Goal: Information Seeking & Learning: Learn about a topic

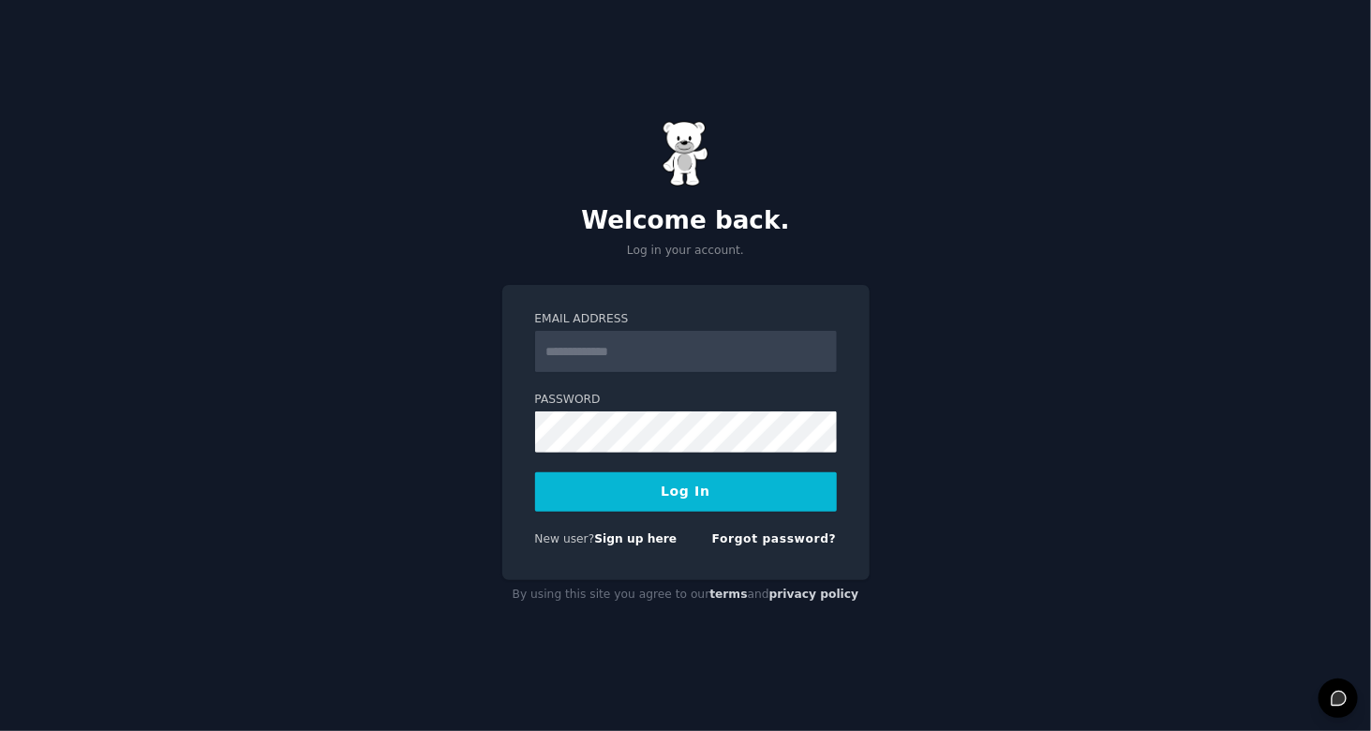
click at [673, 345] on input "Email Address" at bounding box center [686, 351] width 302 height 41
drag, startPoint x: 698, startPoint y: 338, endPoint x: 480, endPoint y: 350, distance: 218.7
click at [480, 350] on div "**********" at bounding box center [685, 365] width 1371 height 731
type input "*"
type input "**********"
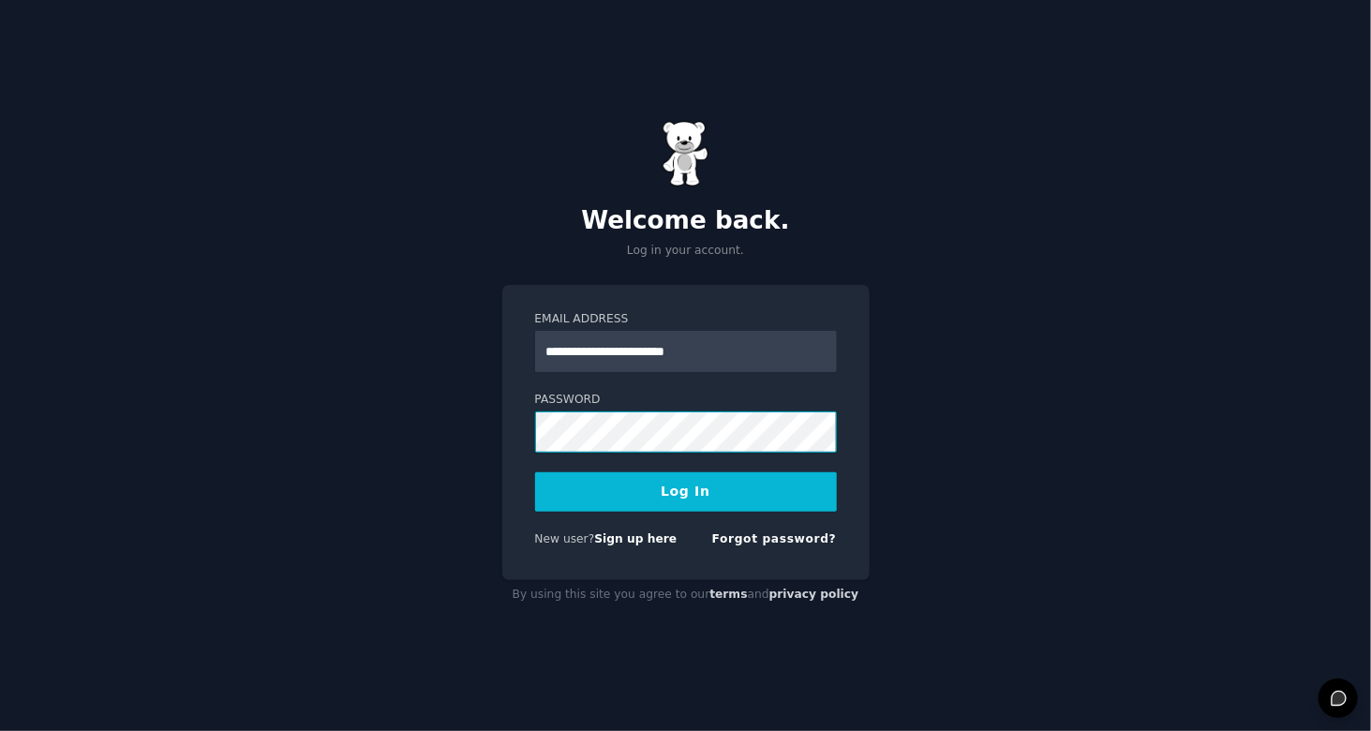
click at [535, 472] on button "Log In" at bounding box center [686, 491] width 302 height 39
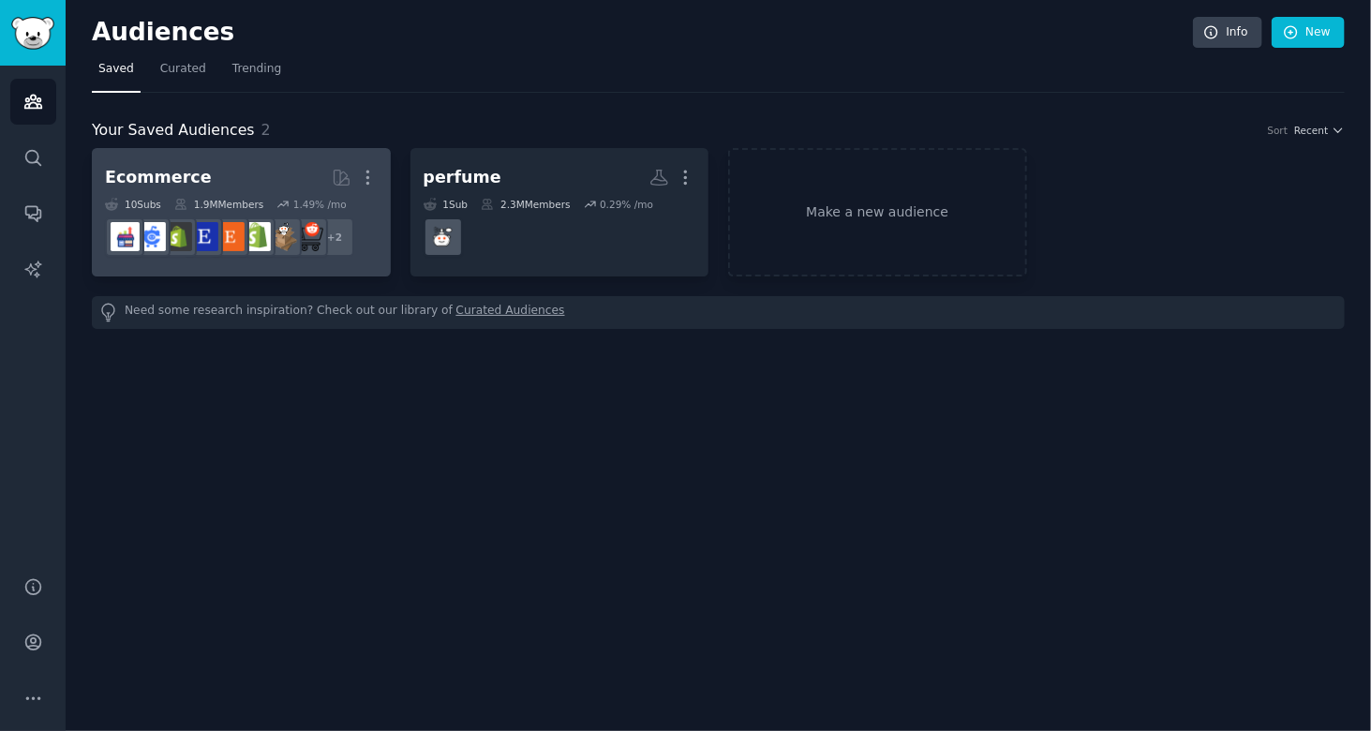
click at [236, 185] on h2 "Ecommerce More" at bounding box center [241, 177] width 273 height 33
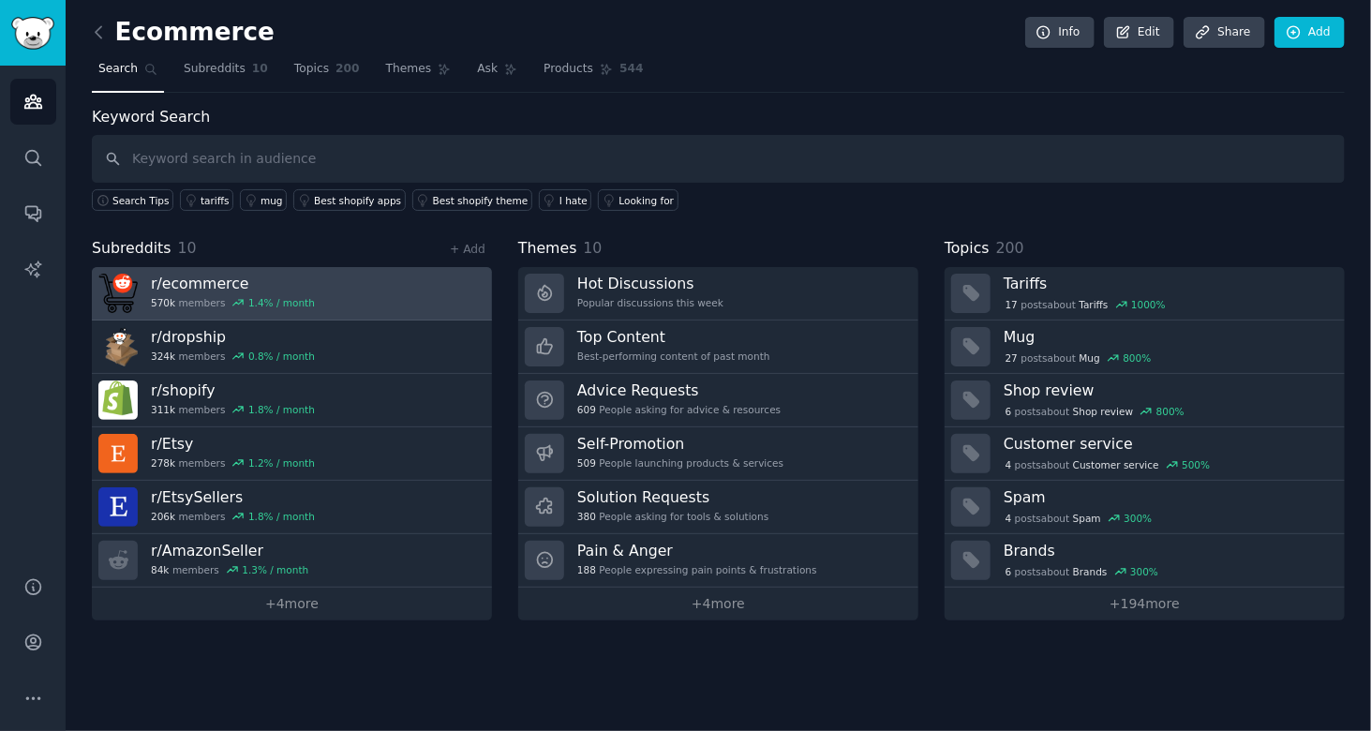
click at [290, 296] on div "1.4 % / month" at bounding box center [281, 302] width 67 height 13
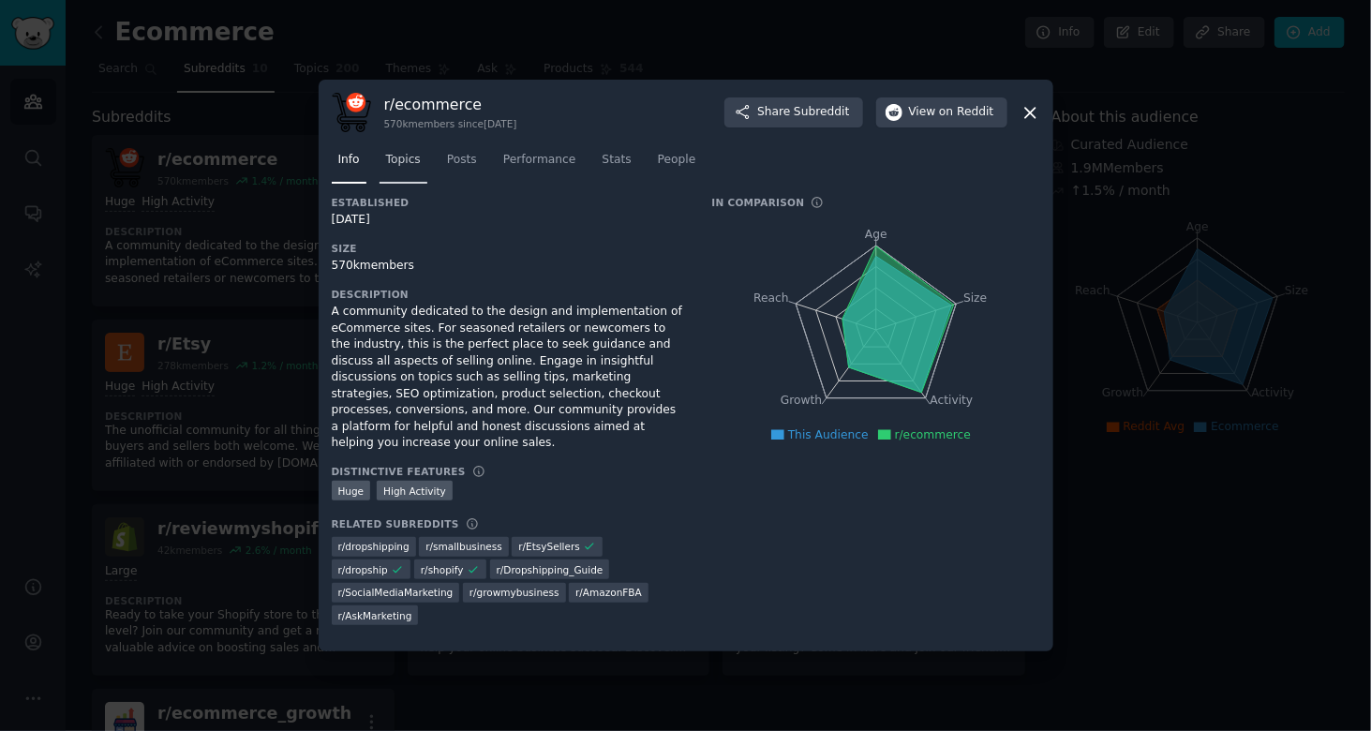
click at [409, 169] on span "Topics" at bounding box center [403, 160] width 35 height 17
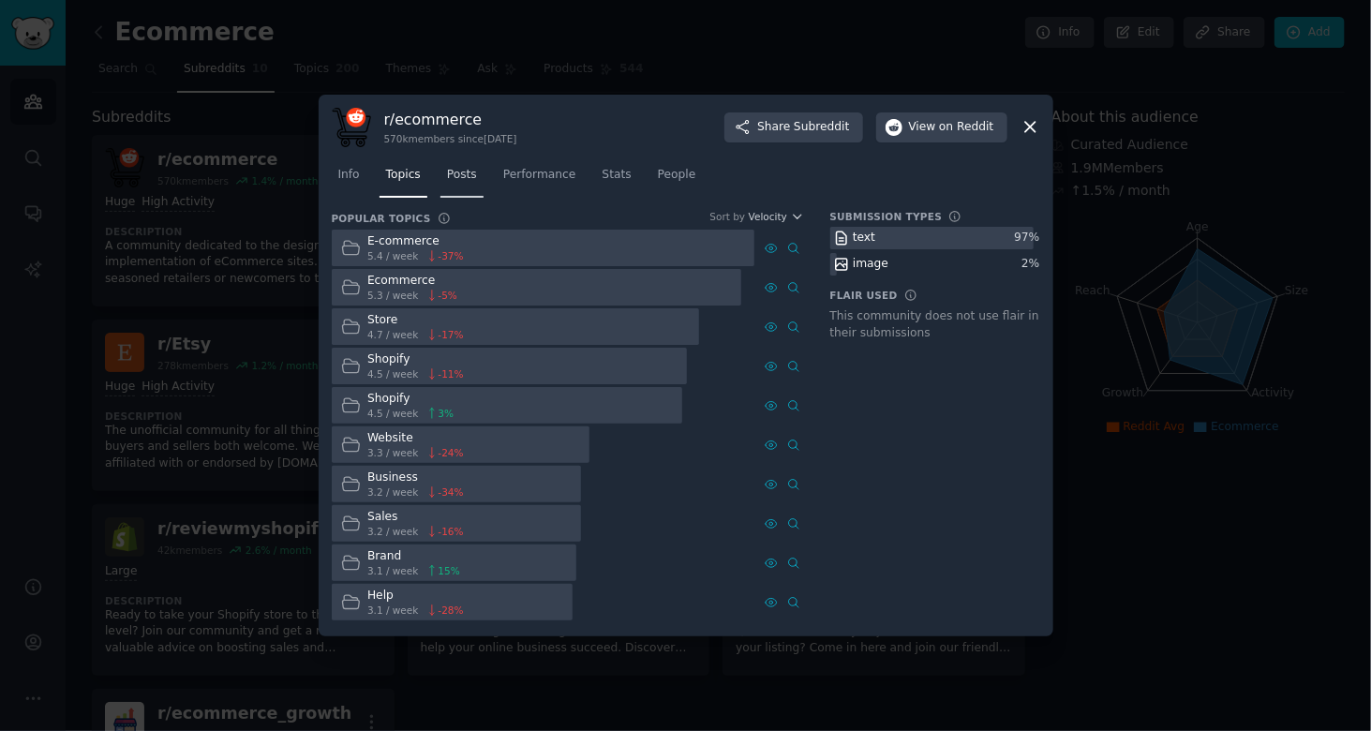
click at [455, 178] on span "Posts" at bounding box center [462, 175] width 30 height 17
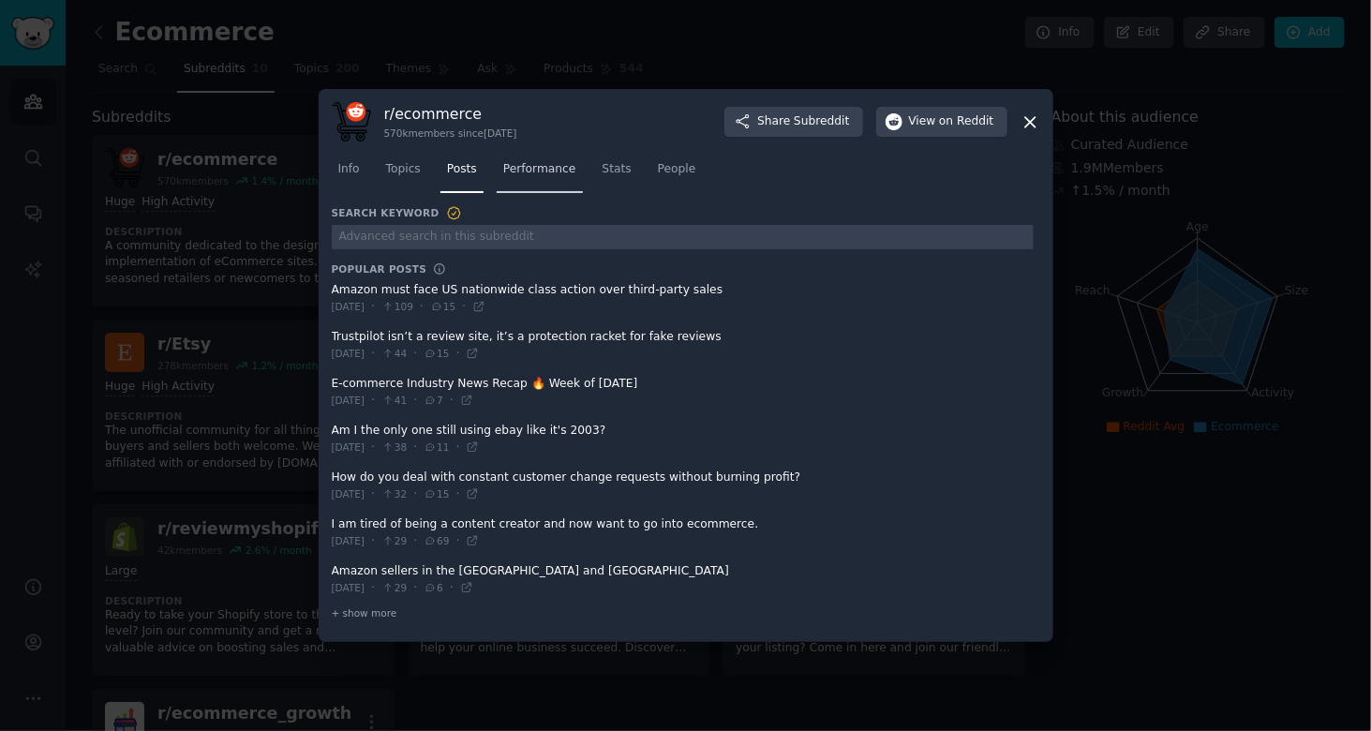
click at [529, 168] on span "Performance" at bounding box center [539, 169] width 73 height 17
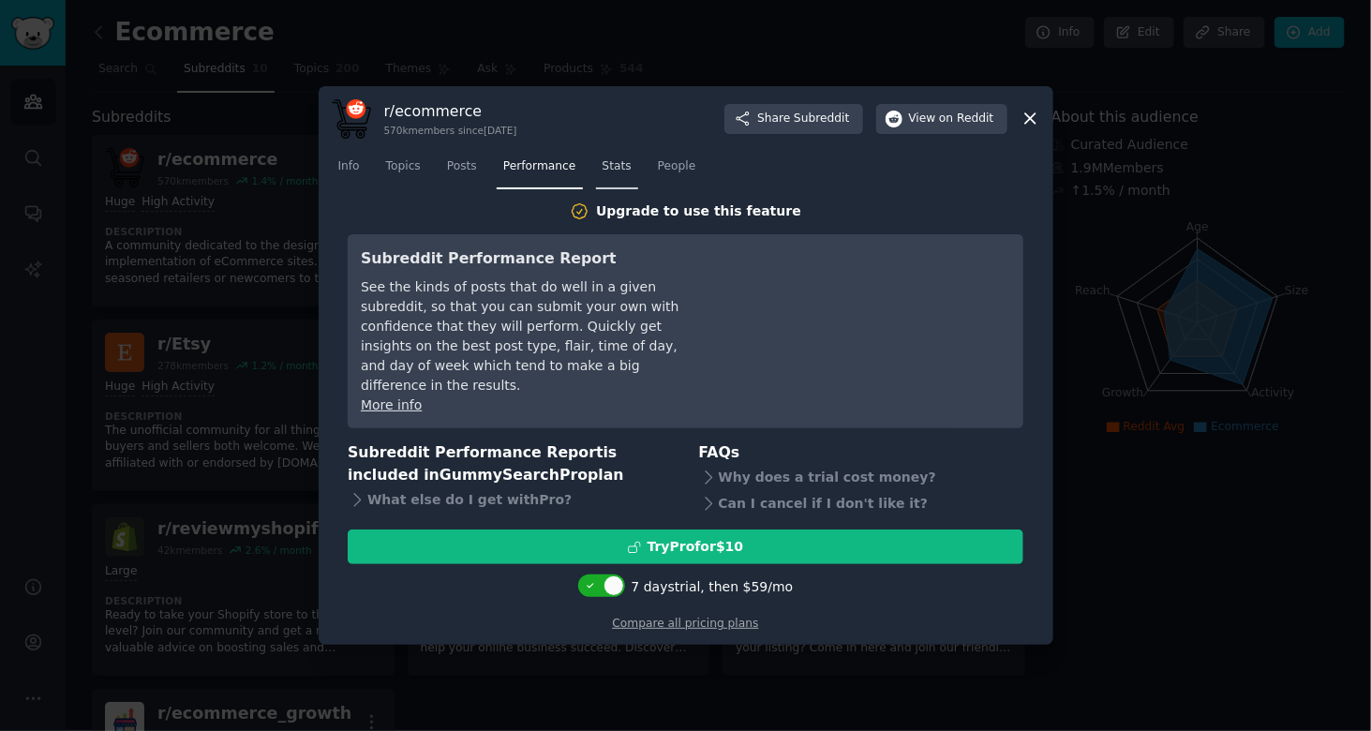
click at [603, 175] on span "Stats" at bounding box center [617, 166] width 29 height 17
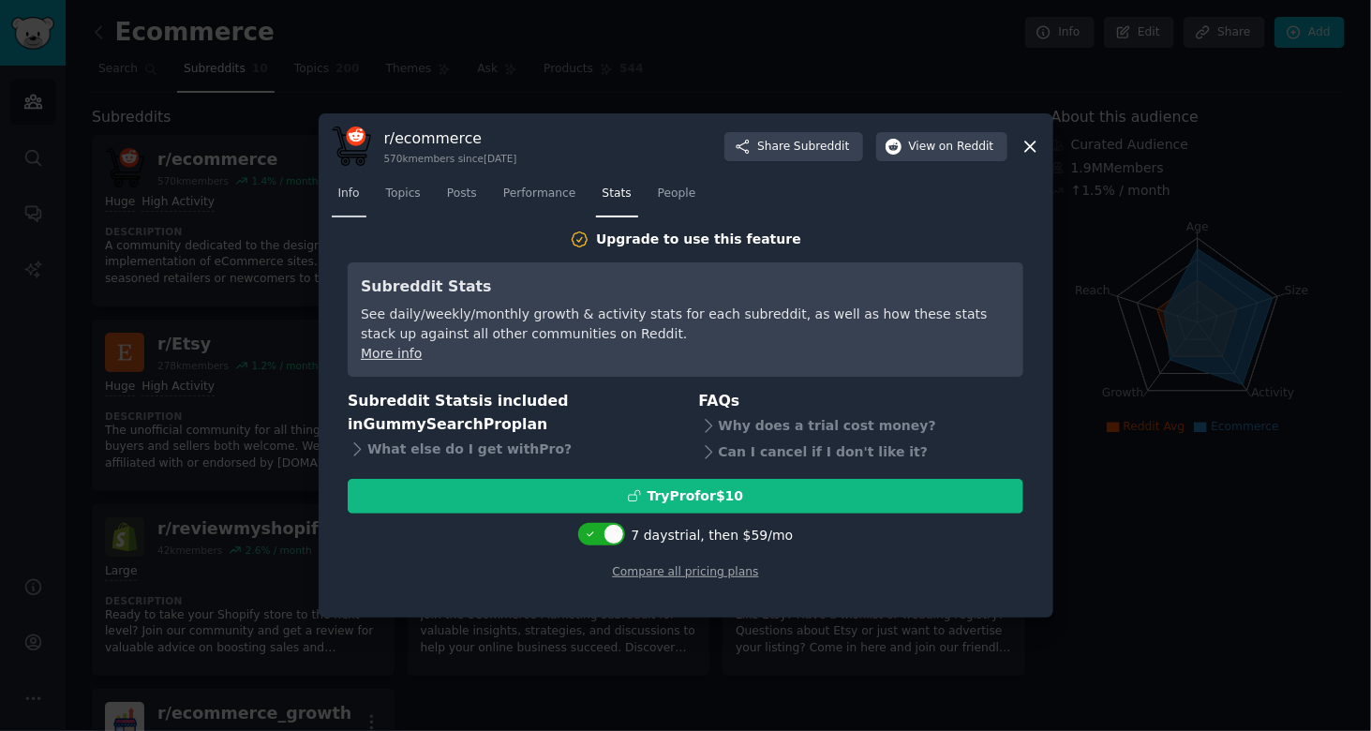
click at [349, 199] on span "Info" at bounding box center [349, 194] width 22 height 17
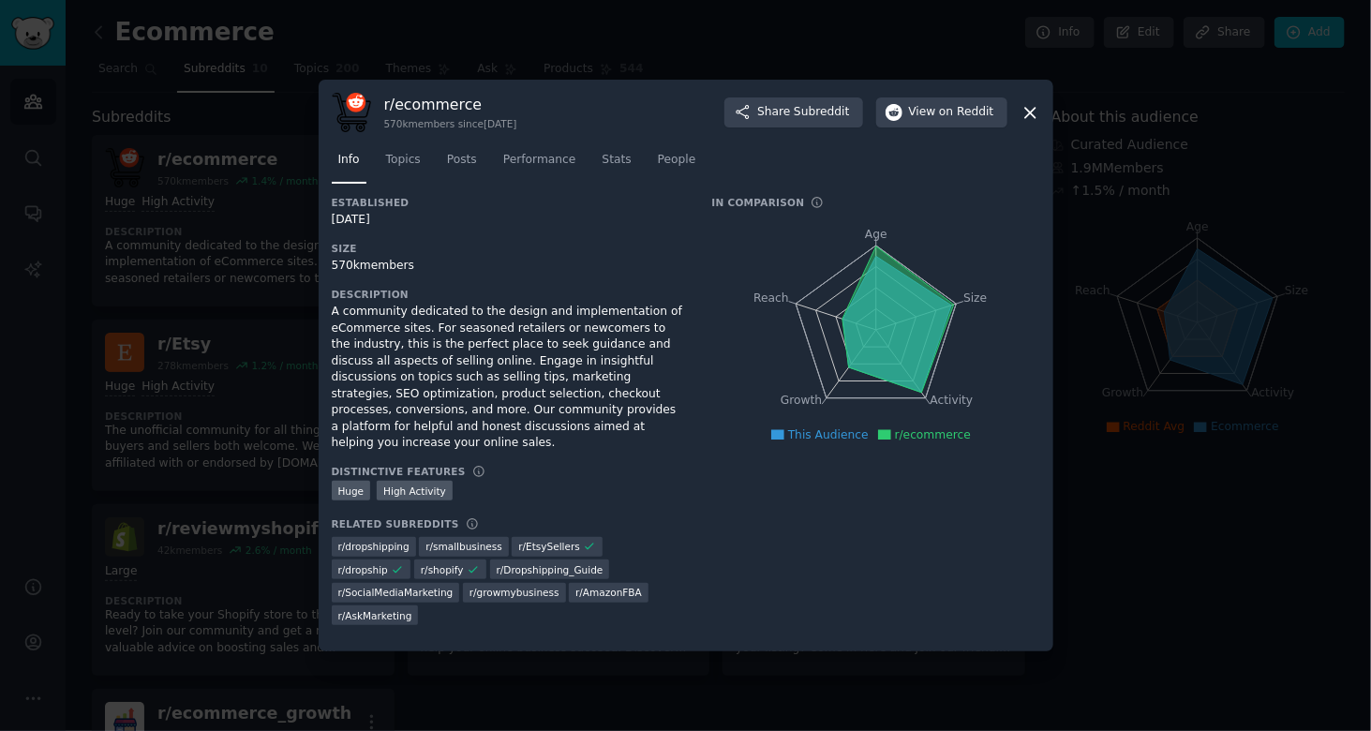
click at [1033, 118] on icon at bounding box center [1030, 113] width 10 height 10
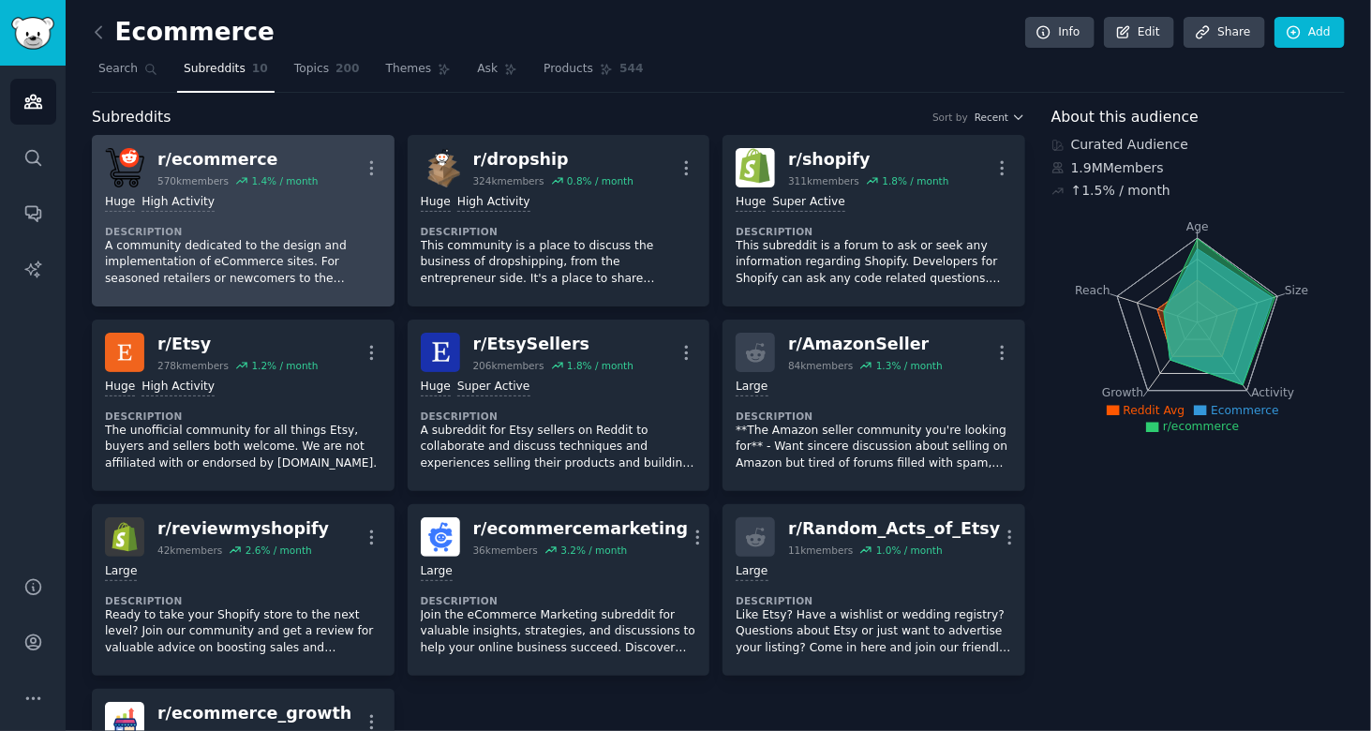
click at [222, 238] on p "A community dedicated to the design and implementation of eCommerce sites. For …" at bounding box center [243, 263] width 276 height 50
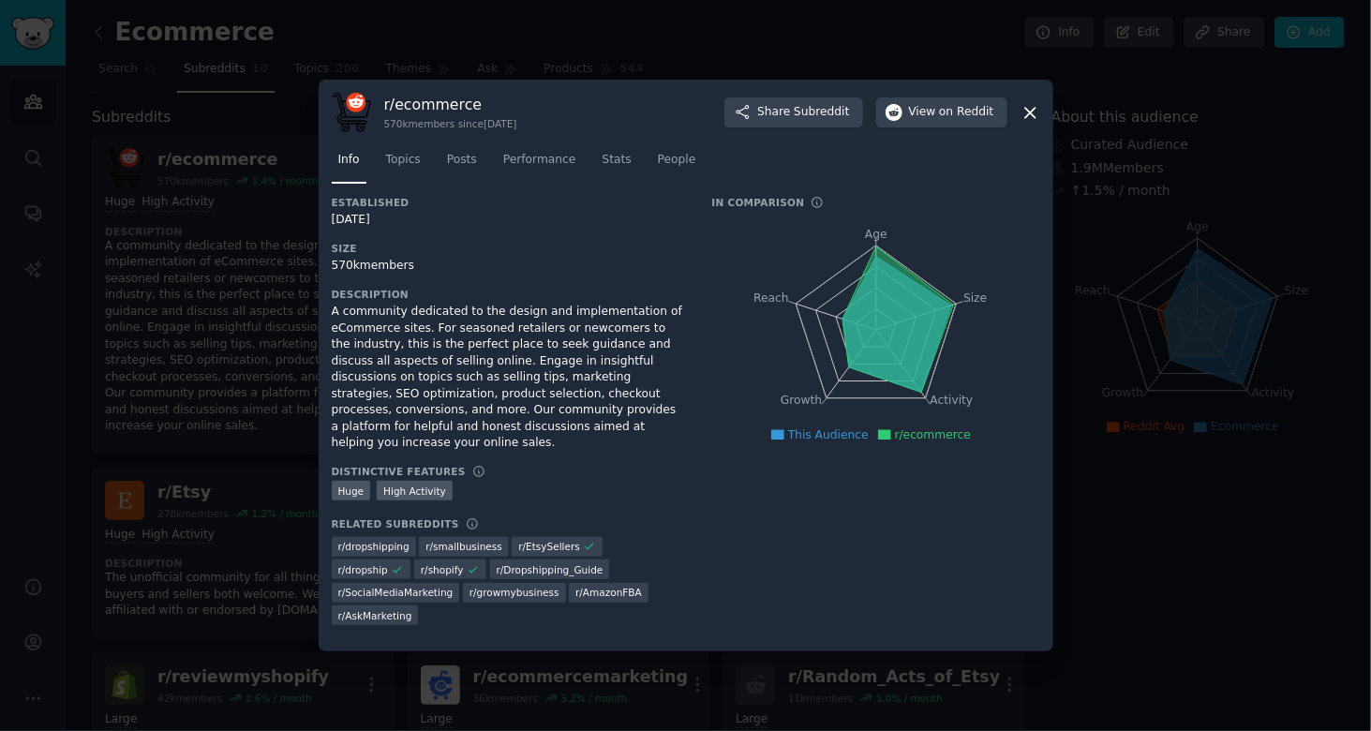
click at [267, 231] on div at bounding box center [685, 365] width 1371 height 731
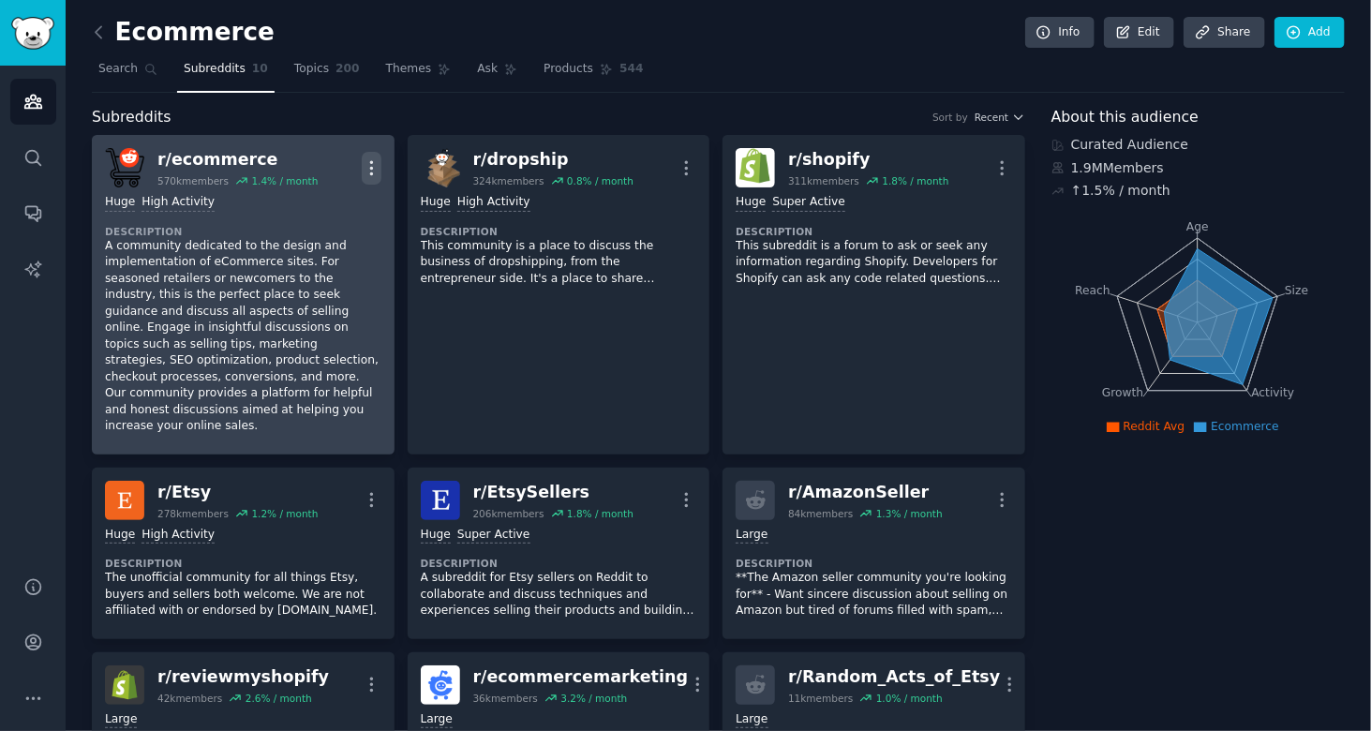
click at [372, 173] on icon "button" at bounding box center [372, 168] width 20 height 20
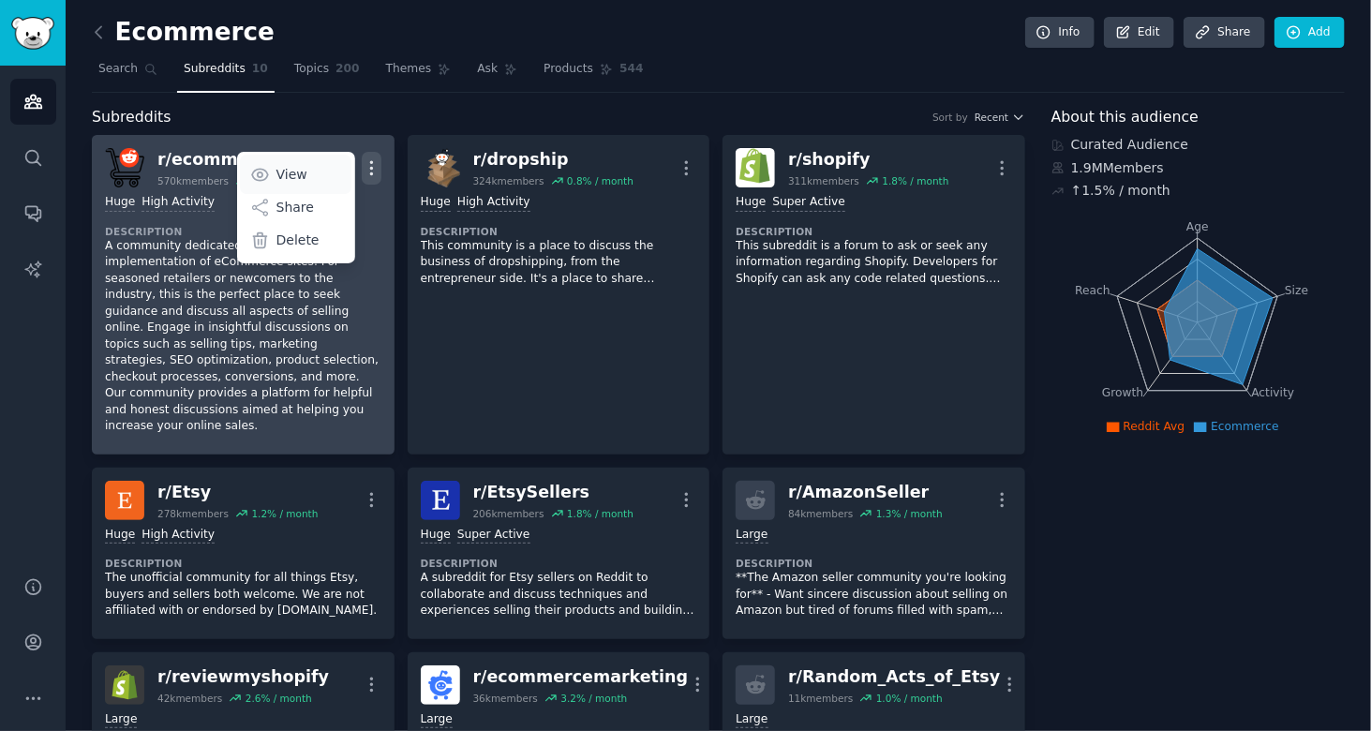
click at [319, 171] on link "View" at bounding box center [296, 174] width 112 height 39
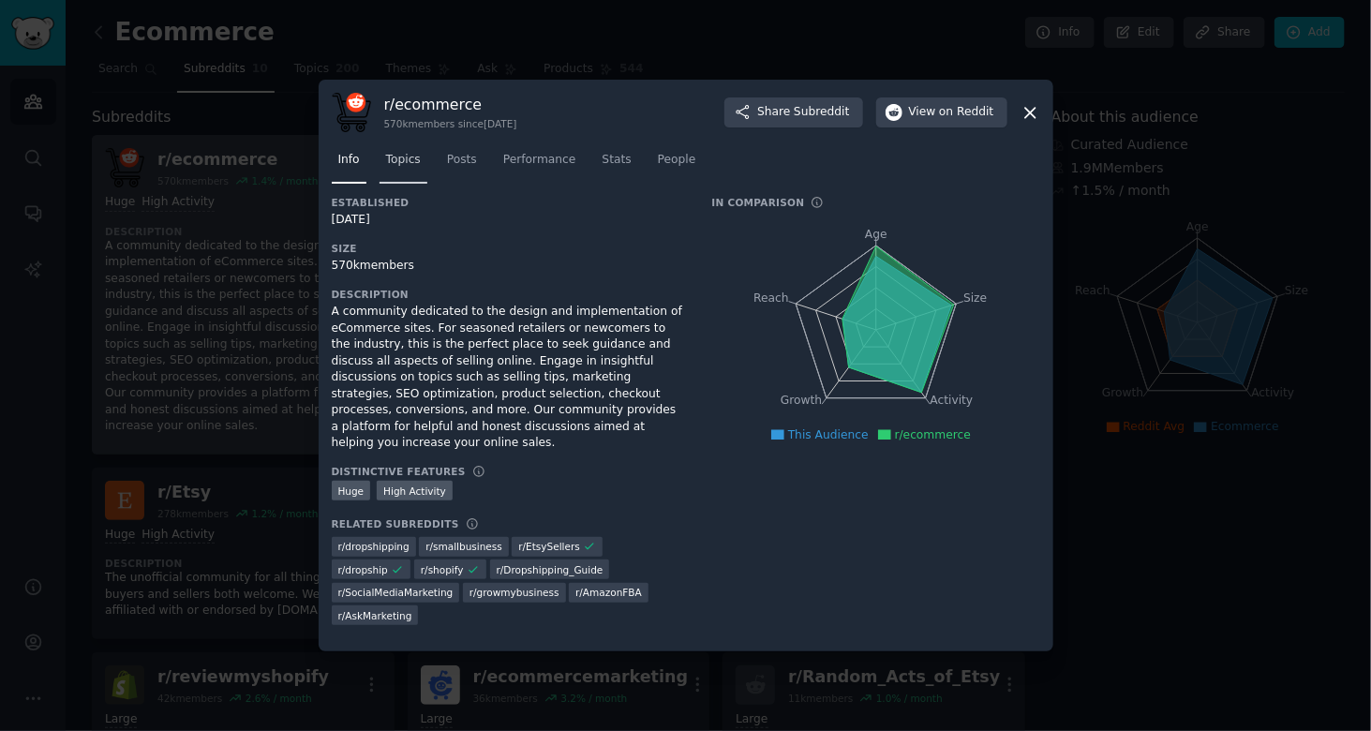
click at [420, 183] on link "Topics" at bounding box center [404, 164] width 48 height 38
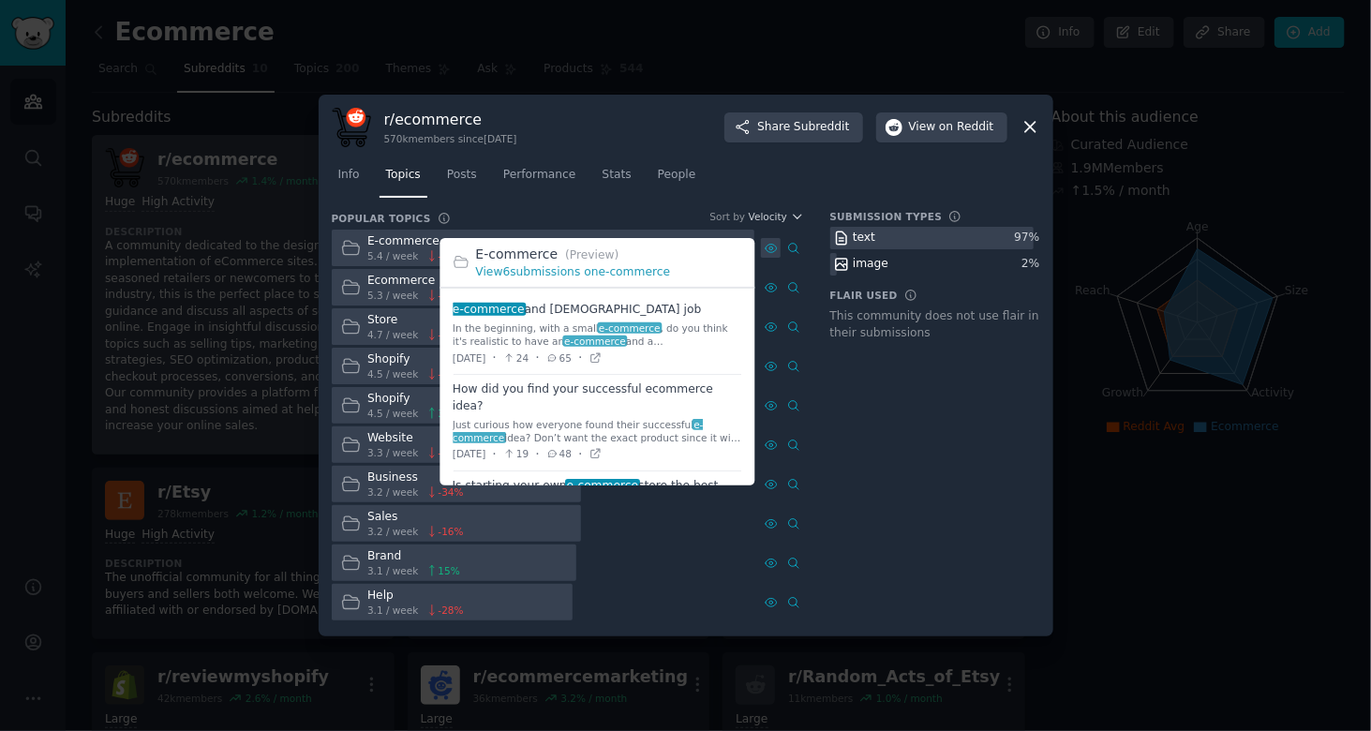
click at [765, 242] on icon at bounding box center [771, 248] width 13 height 13
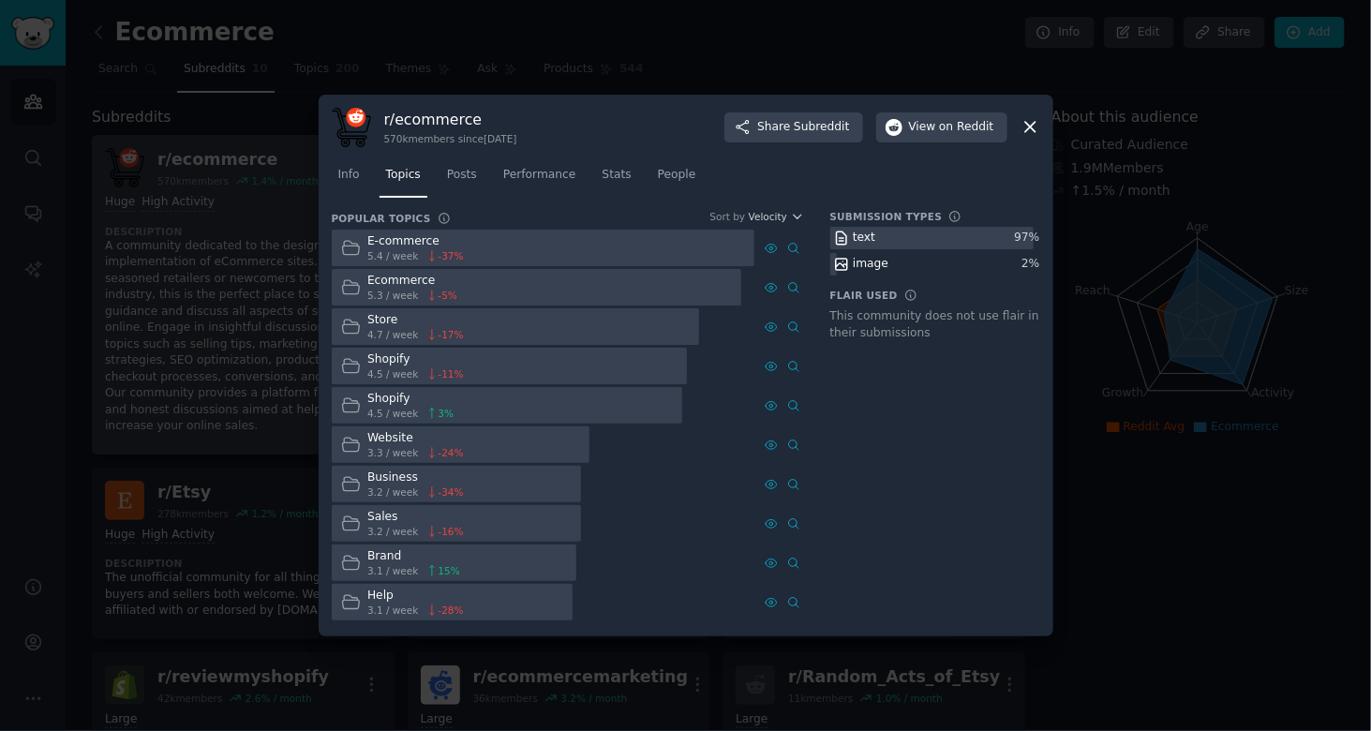
click at [722, 42] on div at bounding box center [685, 365] width 1371 height 731
